Goal: Information Seeking & Learning: Check status

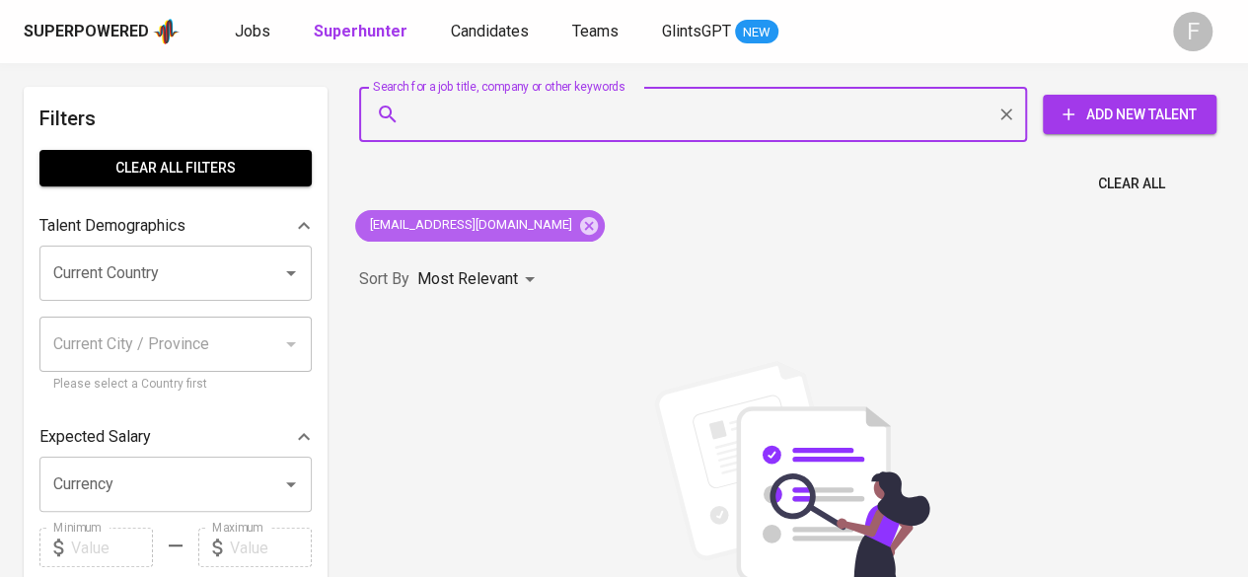
drag, startPoint x: 576, startPoint y: 226, endPoint x: 521, endPoint y: 118, distance: 120.8
click at [580, 225] on icon at bounding box center [589, 225] width 18 height 18
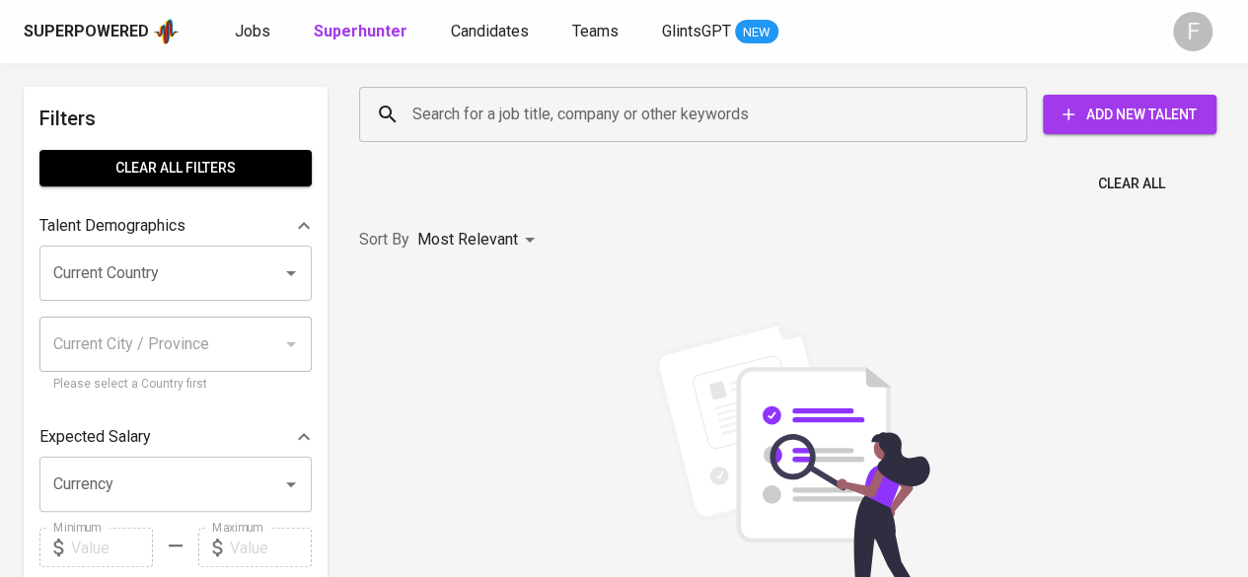
click at [520, 113] on input "Search for a job title, company or other keywords" at bounding box center [697, 114] width 581 height 37
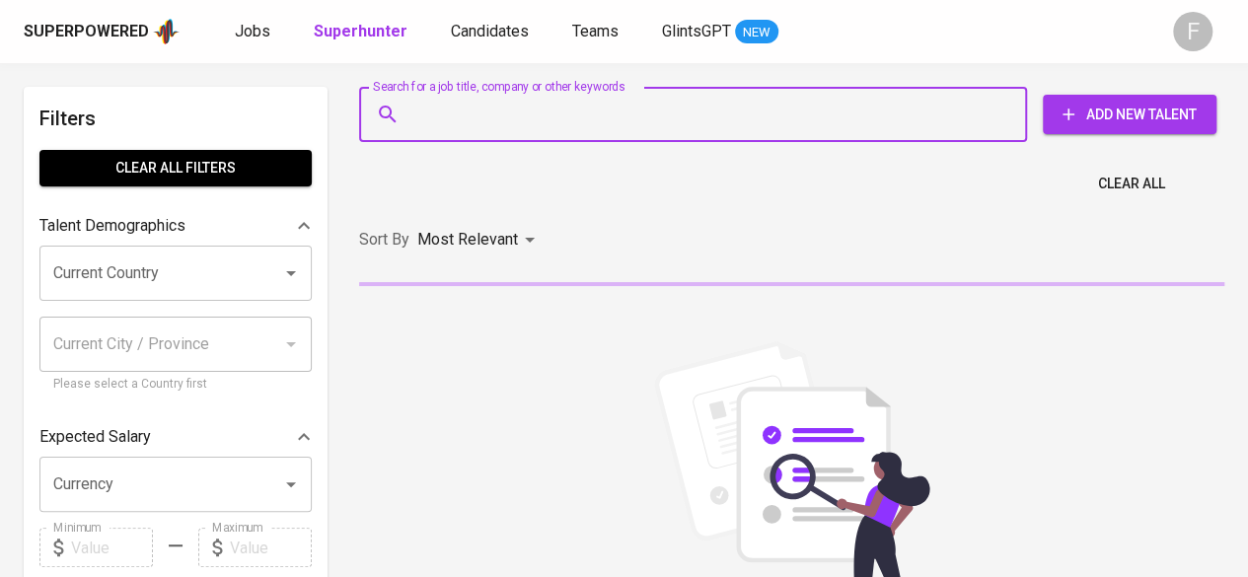
paste input "[EMAIL_ADDRESS][DOMAIN_NAME]"
type input "[EMAIL_ADDRESS][DOMAIN_NAME]"
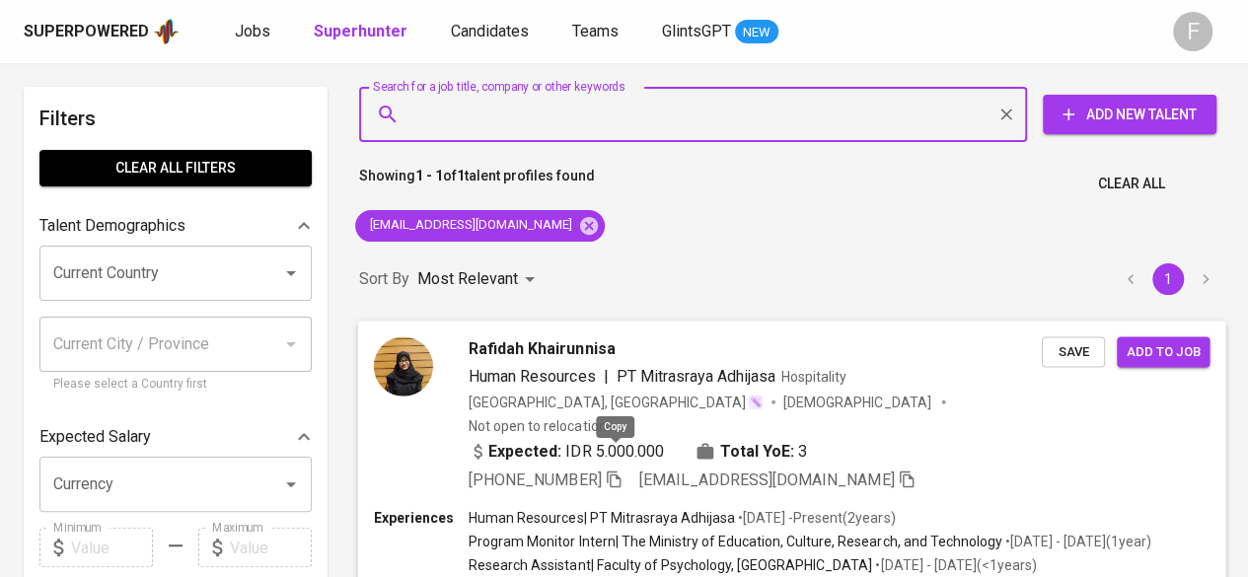
click at [611, 470] on icon "button" at bounding box center [613, 478] width 14 height 17
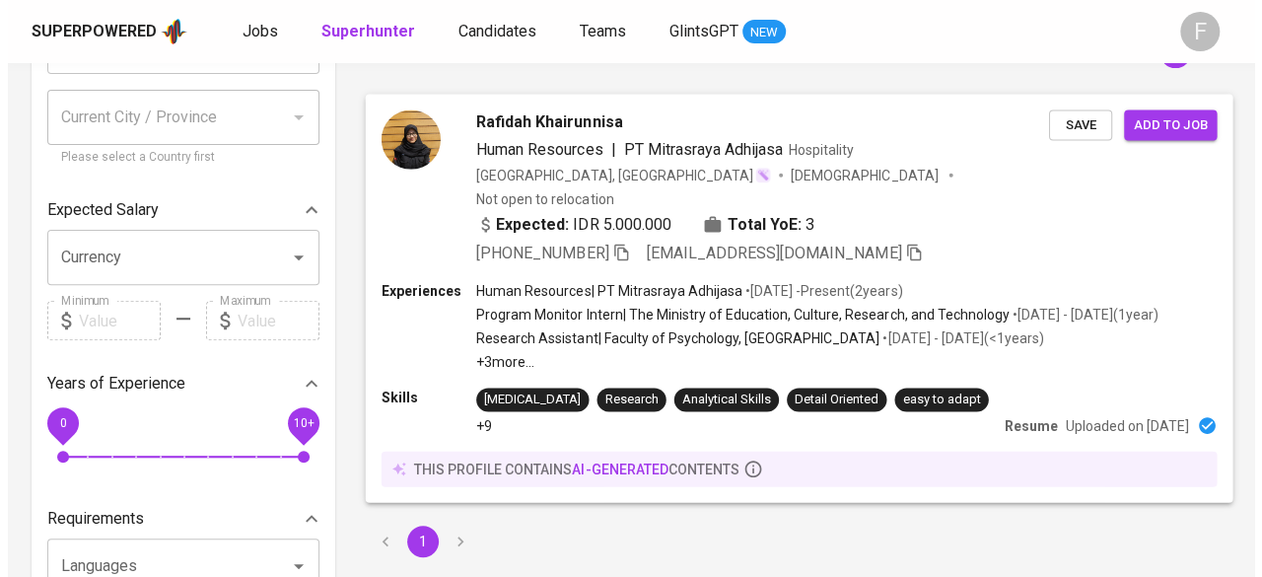
scroll to position [228, 0]
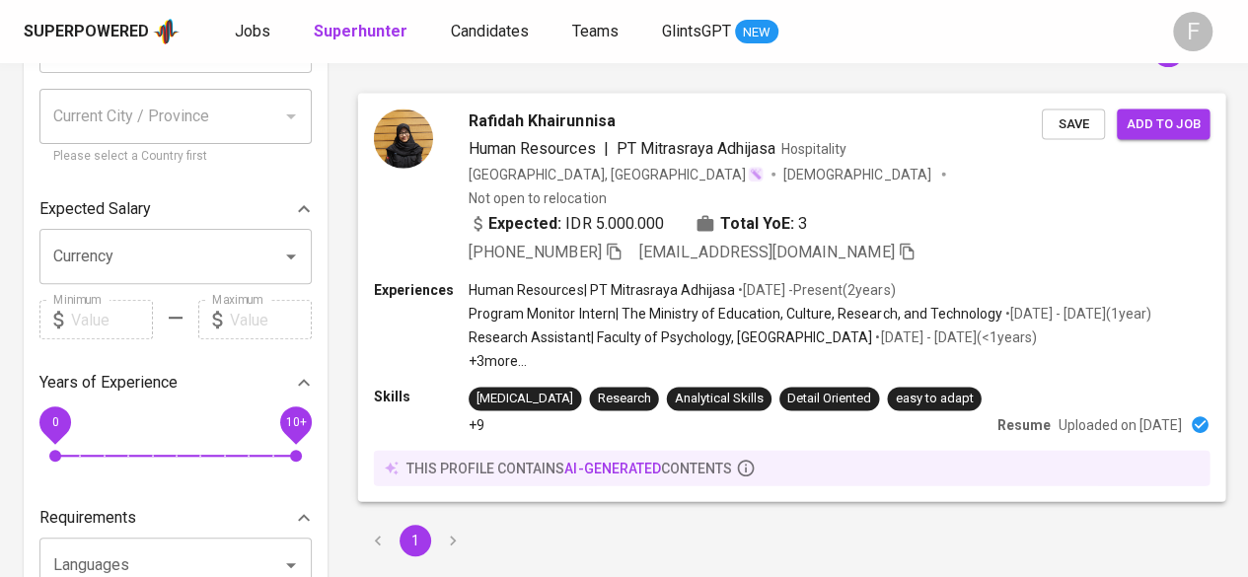
click at [613, 414] on p "Resume" at bounding box center [1023, 424] width 53 height 20
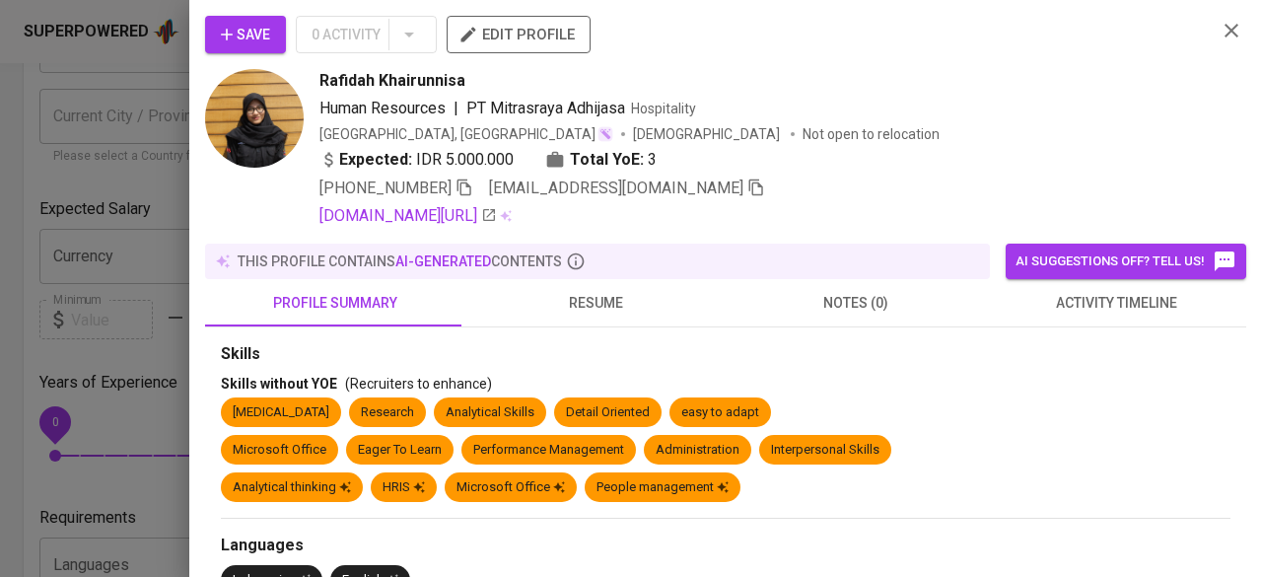
click at [588, 287] on button "resume" at bounding box center [595, 302] width 260 height 47
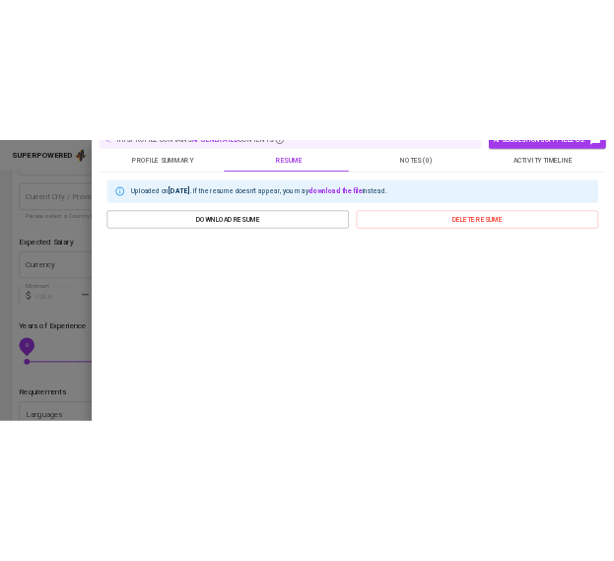
scroll to position [0, 0]
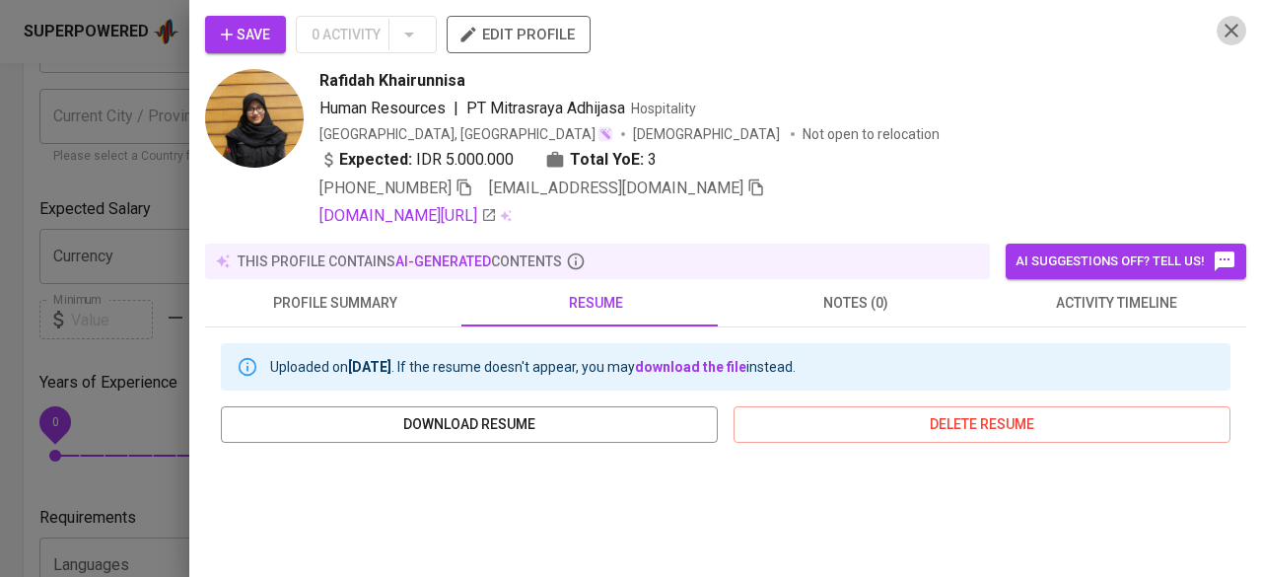
click at [613, 36] on icon "button" at bounding box center [1232, 31] width 24 height 24
